Goal: Task Accomplishment & Management: Use online tool/utility

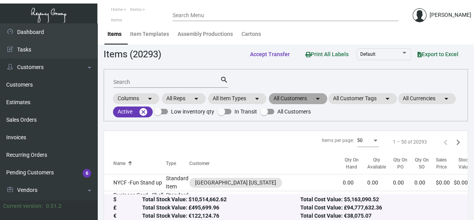
click at [308, 98] on mat-chip "All Customers arrow_drop_down" at bounding box center [298, 98] width 58 height 11
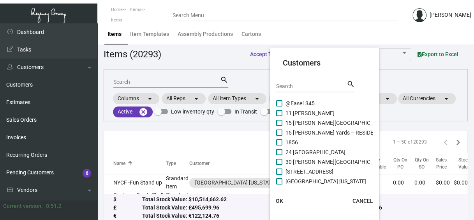
click at [309, 82] on div "Search" at bounding box center [311, 86] width 70 height 12
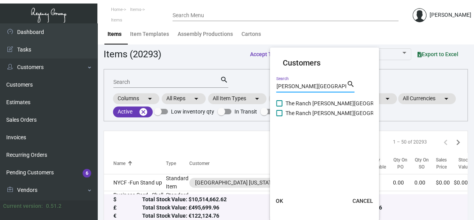
type input "[PERSON_NAME][GEOGRAPHIC_DATA]"
click at [309, 82] on div "[PERSON_NAME] valley Search" at bounding box center [311, 86] width 70 height 12
click at [280, 103] on span at bounding box center [279, 103] width 6 height 6
click at [279, 106] on input "The Ranch [PERSON_NAME][GEOGRAPHIC_DATA]" at bounding box center [279, 106] width 0 height 0
checkbox input "true"
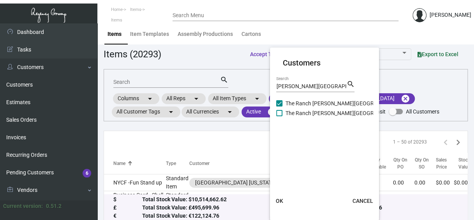
click at [277, 197] on button "OK" at bounding box center [279, 201] width 25 height 14
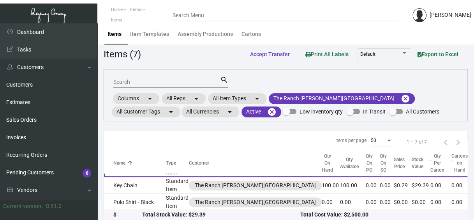
scroll to position [15, 0]
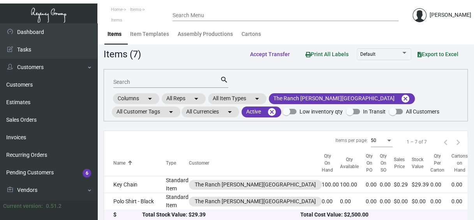
click at [155, 83] on input "Search" at bounding box center [166, 82] width 107 height 6
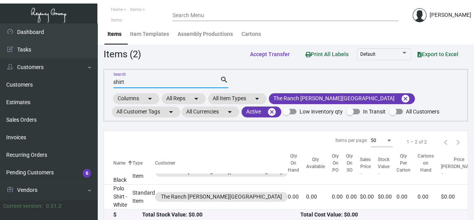
scroll to position [20, 0]
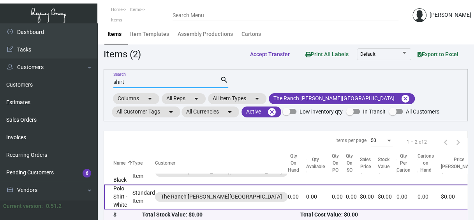
type input "shirt"
click at [131, 193] on td "Polo Shirt - White" at bounding box center [118, 196] width 28 height 25
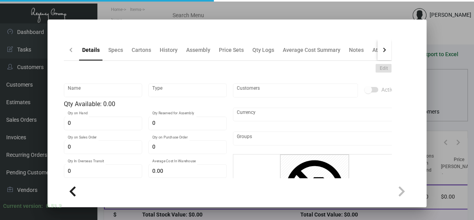
type input "Polo Shirt - White"
type input "Standard Item"
type input "$ 0.00"
type input "Standard"
type input "$ 6.99"
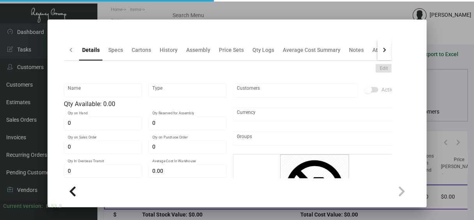
type input "$ 0.00"
checkbox input "true"
type input "United States Dollar $"
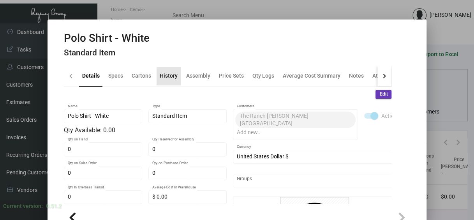
click at [166, 76] on div "History" at bounding box center [169, 76] width 18 height 8
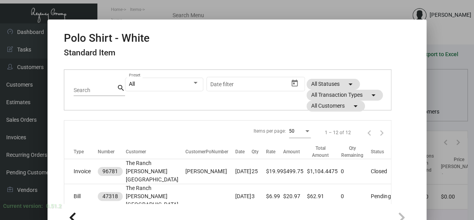
scroll to position [50, 0]
click at [370, 91] on mat-chip "All Transaction Types arrow_drop_down" at bounding box center [345, 94] width 76 height 11
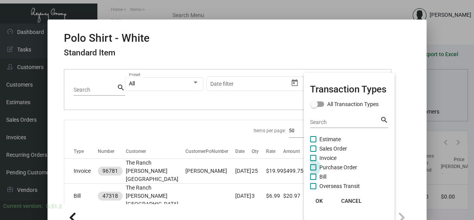
click at [312, 166] on span at bounding box center [313, 167] width 6 height 6
click at [313, 170] on input "Purchase Order" at bounding box center [313, 170] width 0 height 0
checkbox input "true"
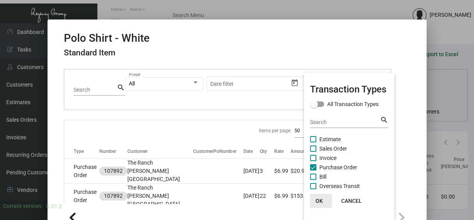
click at [315, 198] on button "OK" at bounding box center [319, 201] width 25 height 14
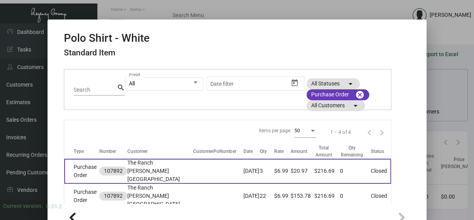
click at [274, 168] on td "$6.99" at bounding box center [282, 171] width 16 height 25
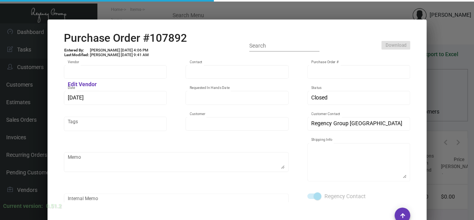
type input "SanMar"
type input "MISSING INFO MISSING INFO"
type input "107892"
type input "[DATE]"
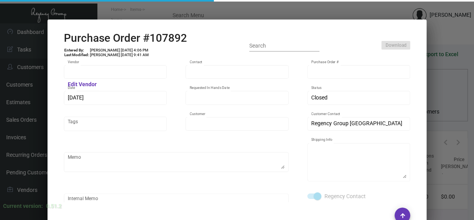
type input "The Ranch [PERSON_NAME][GEOGRAPHIC_DATA]"
type textarea "Custom Express [STREET_ADDRESS][PERSON_NAME]"
checkbox input "true"
type input "$ 0.00"
type input "United States Dollar $"
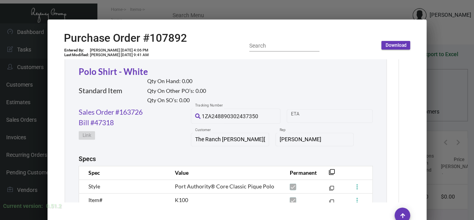
scroll to position [0, 12]
drag, startPoint x: 232, startPoint y: 134, endPoint x: 212, endPoint y: 55, distance: 82.1
click at [212, 55] on div "Purchase Order #107892 Entered By: [PERSON_NAME] [DATE] 4:06 PM Last Modified: …" at bounding box center [237, 46] width 347 height 28
